Goal: Task Accomplishment & Management: Use online tool/utility

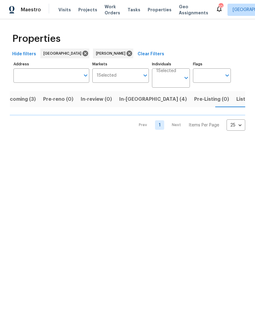
scroll to position [0, 11]
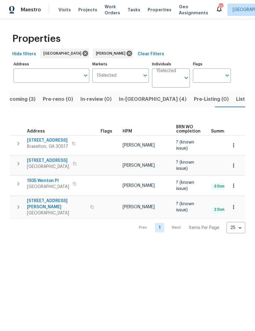
click at [236, 100] on span "Listed (11)" at bounding box center [248, 99] width 24 height 9
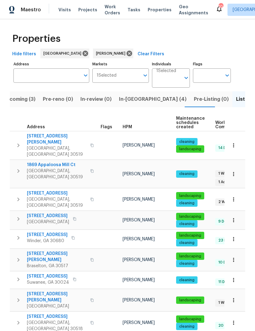
click at [55, 213] on span "670 Spring Forest Dr" at bounding box center [48, 216] width 42 height 6
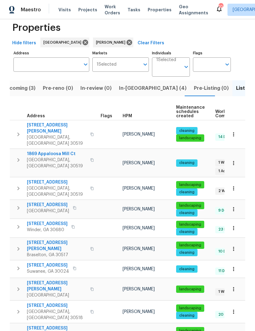
scroll to position [11, 0]
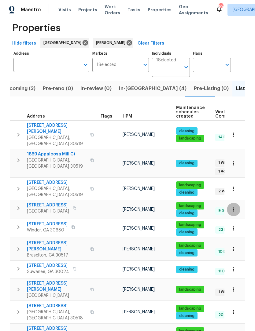
click at [229, 203] on button "button" at bounding box center [232, 209] width 13 height 13
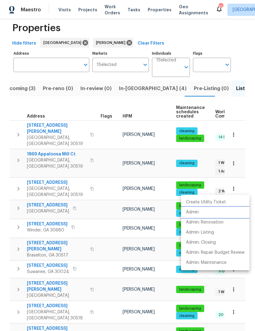
click at [195, 214] on p "Admin" at bounding box center [192, 212] width 13 height 6
click at [244, 51] on div at bounding box center [127, 165] width 255 height 331
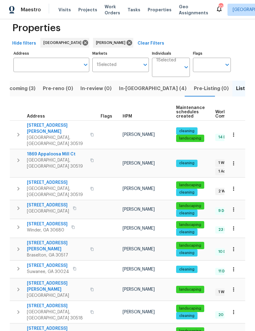
click at [230, 206] on icon "button" at bounding box center [233, 209] width 6 height 6
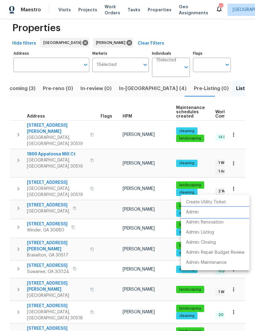
click at [196, 213] on p "Admin" at bounding box center [192, 212] width 13 height 6
click at [235, 190] on div at bounding box center [127, 165] width 255 height 331
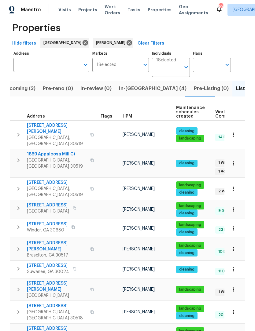
click at [234, 206] on icon "button" at bounding box center [233, 209] width 6 height 6
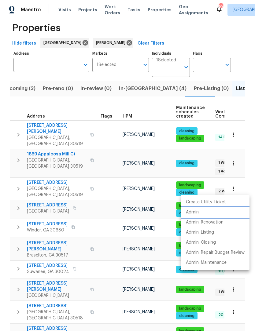
click at [199, 211] on li "Admin" at bounding box center [215, 212] width 68 height 10
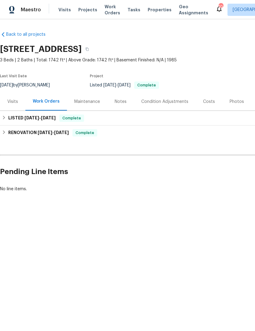
click at [120, 97] on div "Notes" at bounding box center [120, 101] width 27 height 18
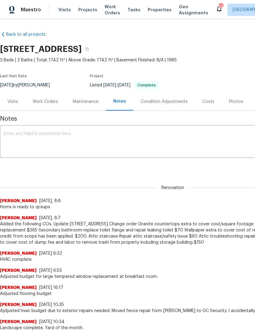
click at [5, 155] on div "x ​" at bounding box center [172, 142] width 345 height 31
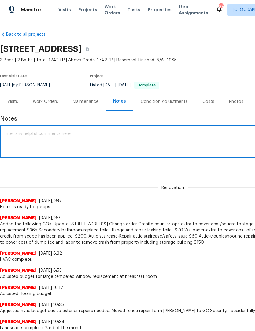
click at [232, 101] on div "Photos" at bounding box center [236, 102] width 14 height 6
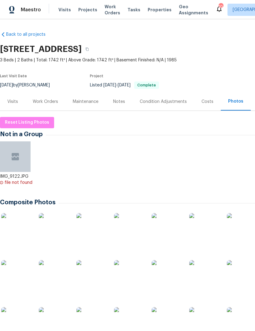
click at [87, 278] on img at bounding box center [91, 275] width 31 height 31
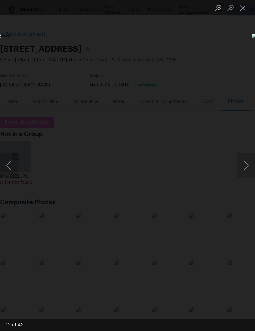
click at [251, 163] on button "Next image" at bounding box center [245, 165] width 18 height 24
click at [249, 163] on button "Next image" at bounding box center [245, 165] width 18 height 24
click at [248, 162] on button "Next image" at bounding box center [245, 165] width 18 height 24
click at [247, 165] on button "Next image" at bounding box center [245, 165] width 18 height 24
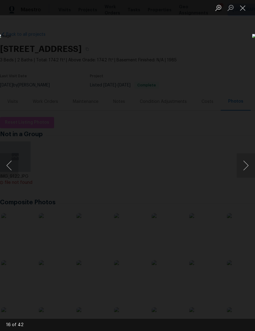
click at [246, 9] on button "Close lightbox" at bounding box center [242, 7] width 12 height 11
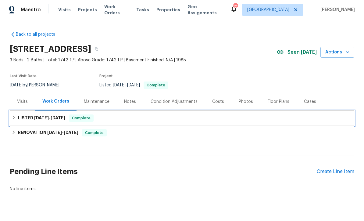
click at [13, 117] on icon at bounding box center [14, 117] width 4 height 4
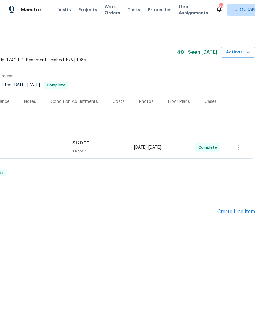
scroll to position [0, 90]
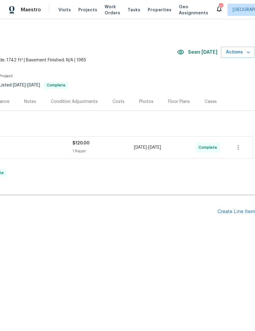
click at [239, 210] on div "Create Line Item" at bounding box center [236, 212] width 38 height 6
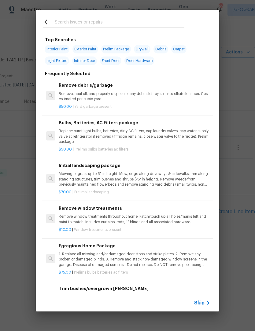
click at [100, 21] on input "text" at bounding box center [119, 22] width 129 height 9
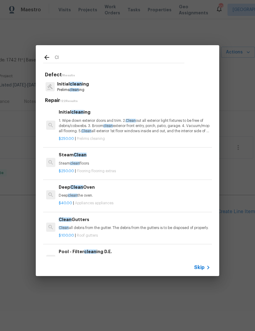
type input "C"
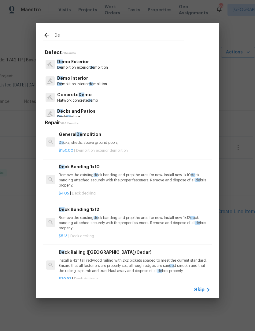
type input "Deb"
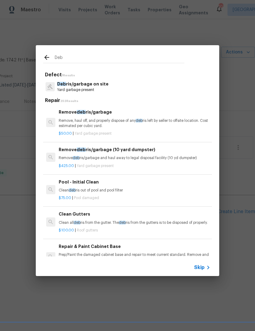
click at [113, 118] on p "Remove, haul off, and properly dispose of any deb ris left by seller to offsite…" at bounding box center [134, 123] width 151 height 10
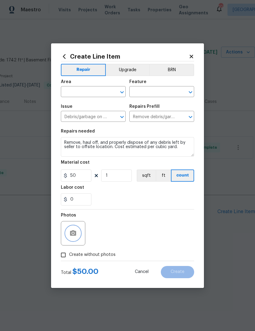
click at [75, 232] on icon "button" at bounding box center [73, 232] width 6 height 5
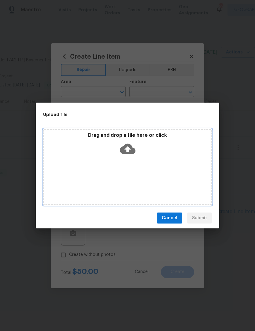
click at [135, 144] on icon at bounding box center [128, 149] width 16 height 16
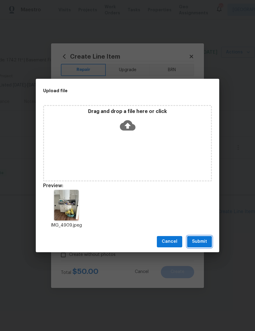
click at [203, 240] on span "Submit" at bounding box center [199, 242] width 15 height 8
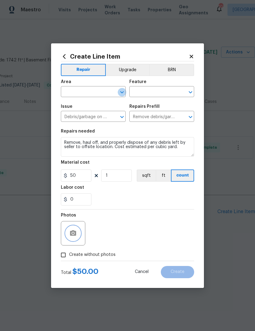
click at [121, 94] on icon "Open" at bounding box center [121, 92] width 7 height 7
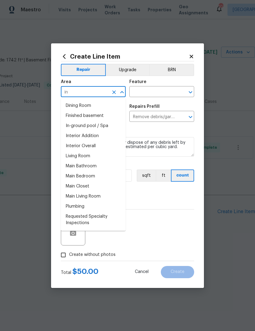
type input "int"
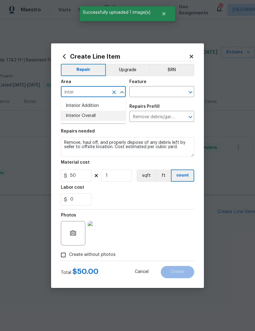
click at [81, 114] on li "Interior Overall" at bounding box center [93, 116] width 65 height 10
type input "Interior Overall"
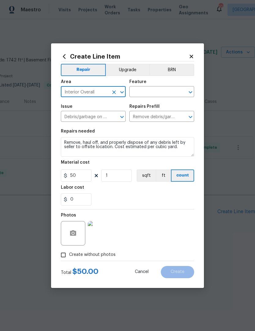
click at [191, 91] on icon "Open" at bounding box center [189, 92] width 3 height 2
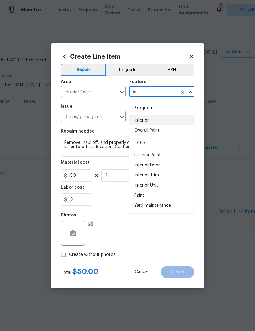
click at [148, 120] on li "Interior" at bounding box center [161, 120] width 65 height 10
type input "Interior"
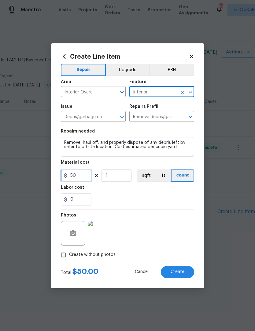
click at [82, 182] on input "50" at bounding box center [76, 175] width 31 height 12
type input "75"
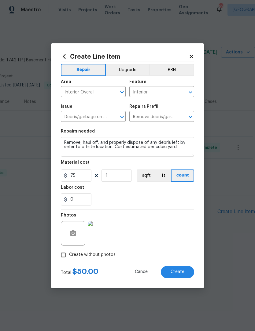
click at [181, 271] on span "Create" at bounding box center [177, 271] width 14 height 5
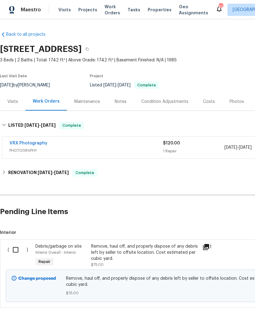
scroll to position [0, 0]
click at [14, 247] on input "checkbox" at bounding box center [17, 249] width 17 height 13
checkbox input "true"
click at [225, 316] on span "Create Work Order" at bounding box center [219, 316] width 41 height 8
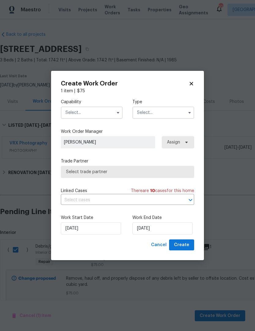
click at [113, 111] on input "text" at bounding box center [92, 113] width 62 height 12
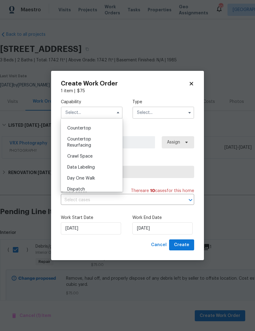
click at [128, 114] on div "Capability Agent Appliance Bathtub Resurfacing BRN And Lrr Broker Cabinets Carp…" at bounding box center [127, 109] width 133 height 30
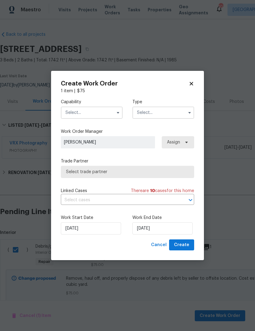
click at [115, 115] on button "button" at bounding box center [117, 112] width 7 height 7
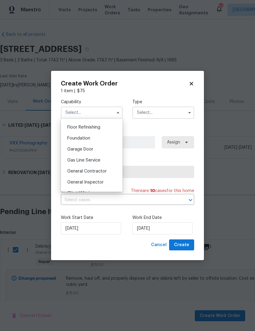
scroll to position [253, 0]
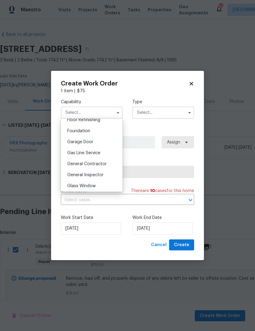
click at [107, 166] on div "General Contractor" at bounding box center [91, 163] width 59 height 11
type input "General Contractor"
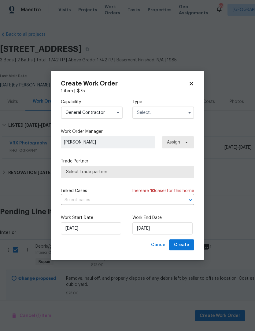
click at [191, 111] on icon "button" at bounding box center [189, 112] width 5 height 5
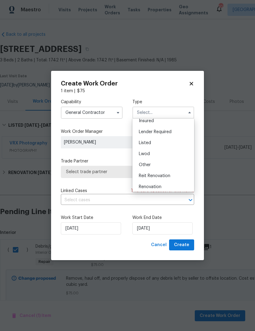
scroll to position [43, 0]
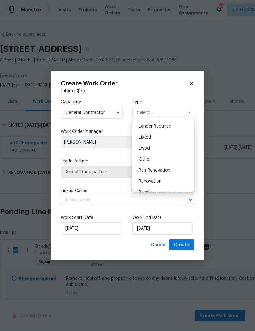
click at [166, 139] on div "Listed" at bounding box center [163, 137] width 59 height 11
type input "Listed"
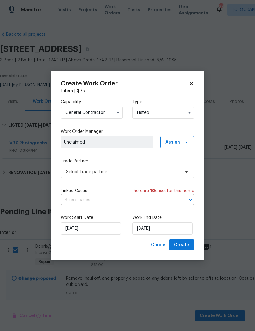
scroll to position [0, 0]
click at [189, 142] on span "Assign" at bounding box center [177, 142] width 34 height 12
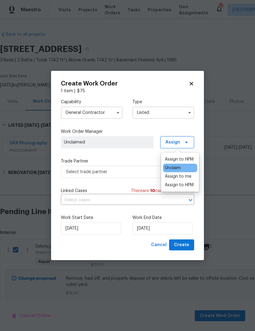
click at [190, 174] on div "Assign to me" at bounding box center [177, 176] width 27 height 6
click at [178, 182] on div "Assign to HPM" at bounding box center [178, 185] width 29 height 6
click at [114, 181] on div "Capability General Contractor Type Listed Work Order Manager Scott Smathers Ass…" at bounding box center [127, 166] width 133 height 145
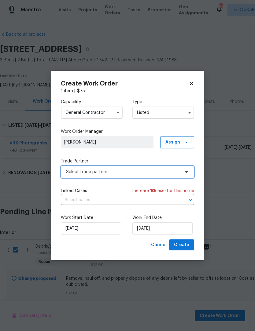
click at [187, 172] on icon at bounding box center [186, 171] width 5 height 5
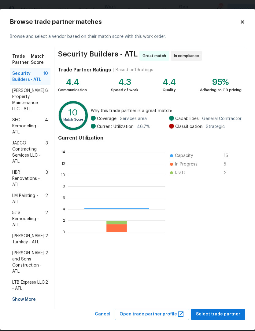
scroll to position [85, 97]
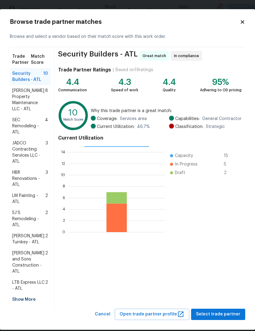
click at [33, 103] on span "[PERSON_NAME] Property Maintenance LLC - ATL" at bounding box center [28, 100] width 33 height 24
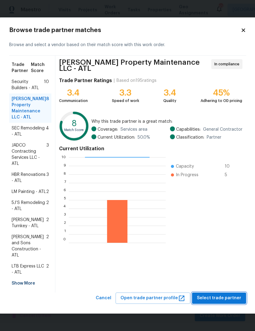
click at [226, 302] on span "Select trade partner" at bounding box center [219, 298] width 44 height 8
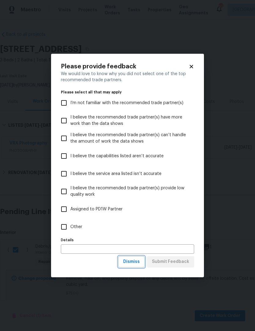
click at [137, 260] on span "Dismiss" at bounding box center [131, 262] width 16 height 8
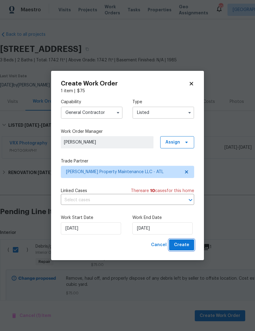
click at [189, 244] on button "Create" at bounding box center [181, 244] width 25 height 11
checkbox input "false"
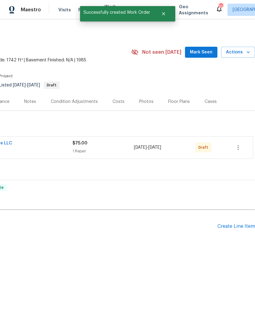
scroll to position [0, 90]
click at [240, 150] on icon "button" at bounding box center [237, 147] width 7 height 7
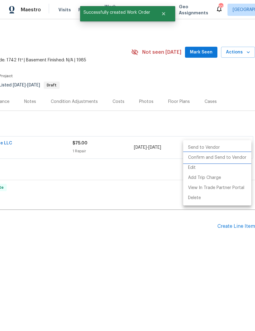
click at [219, 159] on li "Confirm and Send to Vendor" at bounding box center [217, 158] width 68 height 10
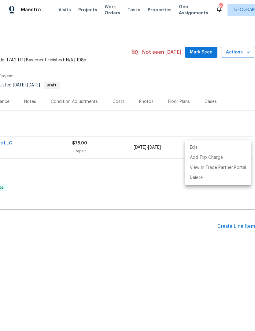
click at [209, 54] on div at bounding box center [127, 165] width 255 height 331
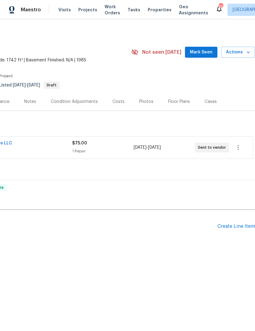
click at [209, 52] on span "Mark Seen" at bounding box center [201, 53] width 23 height 8
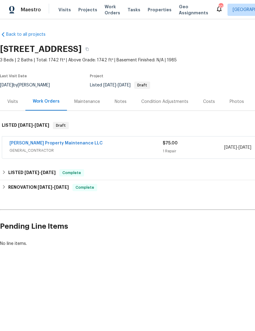
scroll to position [0, 0]
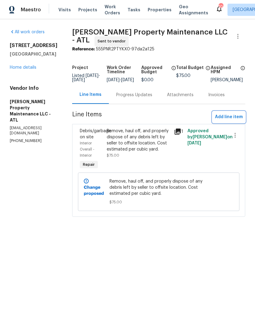
click at [230, 118] on span "Add line item" at bounding box center [229, 117] width 28 height 8
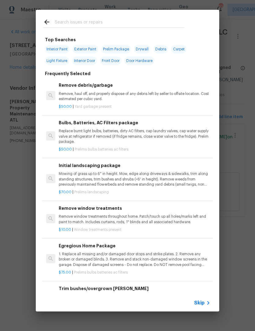
click at [103, 20] on input "text" at bounding box center [119, 22] width 129 height 9
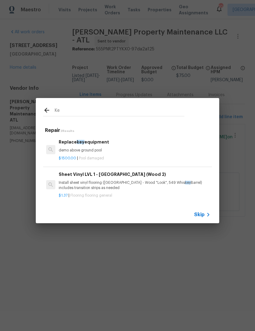
type input "K"
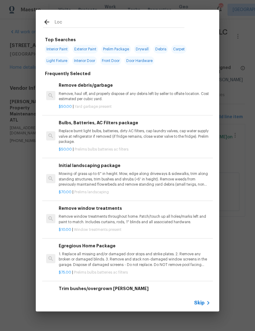
type input "Lock"
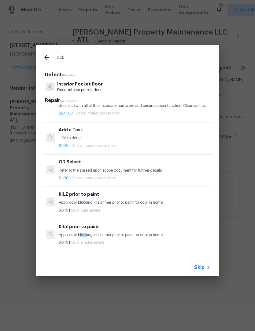
scroll to position [388, 0]
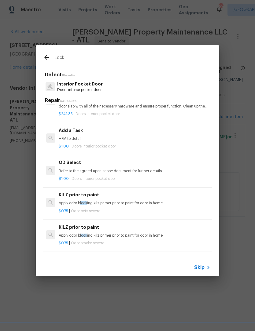
click at [79, 132] on div "Add a Task HPM to detail" at bounding box center [134, 134] width 151 height 15
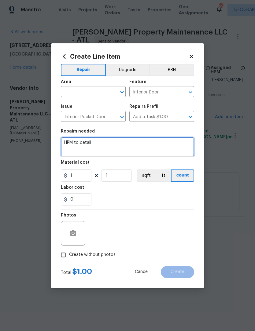
click at [117, 145] on textarea "HPM to detail" at bounding box center [127, 147] width 133 height 20
type textarea "H"
click at [94, 143] on textarea at bounding box center [127, 147] width 133 height 20
paste textarea "Rekey all exterior locks including the key pad and the interior garage door loc…"
type textarea "Rekey all exterior locks including the key pad and the interior garage door loc…"
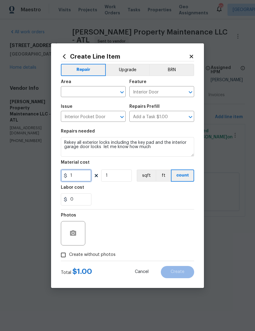
click at [85, 174] on input "1" at bounding box center [76, 175] width 31 height 12
click at [118, 91] on icon "Open" at bounding box center [121, 92] width 7 height 7
type input "175"
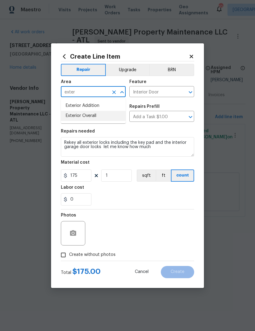
click at [89, 117] on li "Exterior Overall" at bounding box center [93, 116] width 65 height 10
type input "Exterior Overall"
click at [190, 91] on icon "Open" at bounding box center [189, 92] width 7 height 7
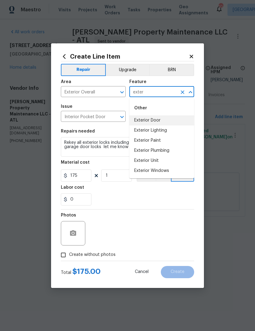
click at [160, 120] on li "Exterior Door" at bounding box center [161, 120] width 65 height 10
type input "Exterior Door"
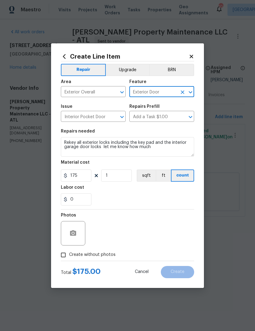
click at [65, 255] on input "Create without photos" at bounding box center [63, 255] width 12 height 12
checkbox input "true"
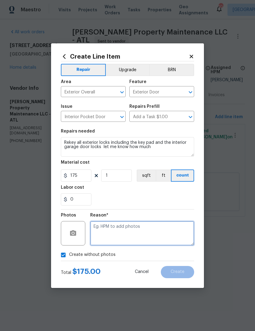
click at [136, 231] on textarea at bounding box center [142, 233] width 104 height 24
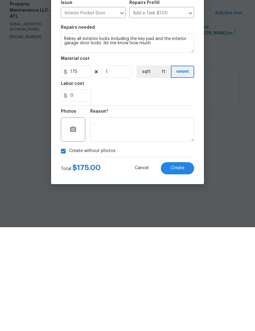
scroll to position [0, 0]
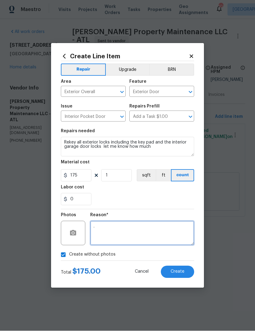
type textarea "."
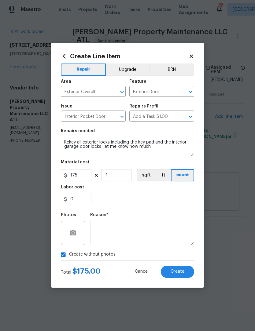
click at [183, 271] on span "Create" at bounding box center [177, 271] width 14 height 5
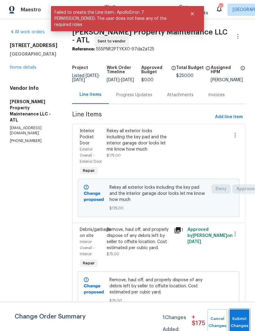
click at [244, 321] on span "Submit Changes" at bounding box center [238, 322] width 13 height 14
